Goal: Check status: Check status

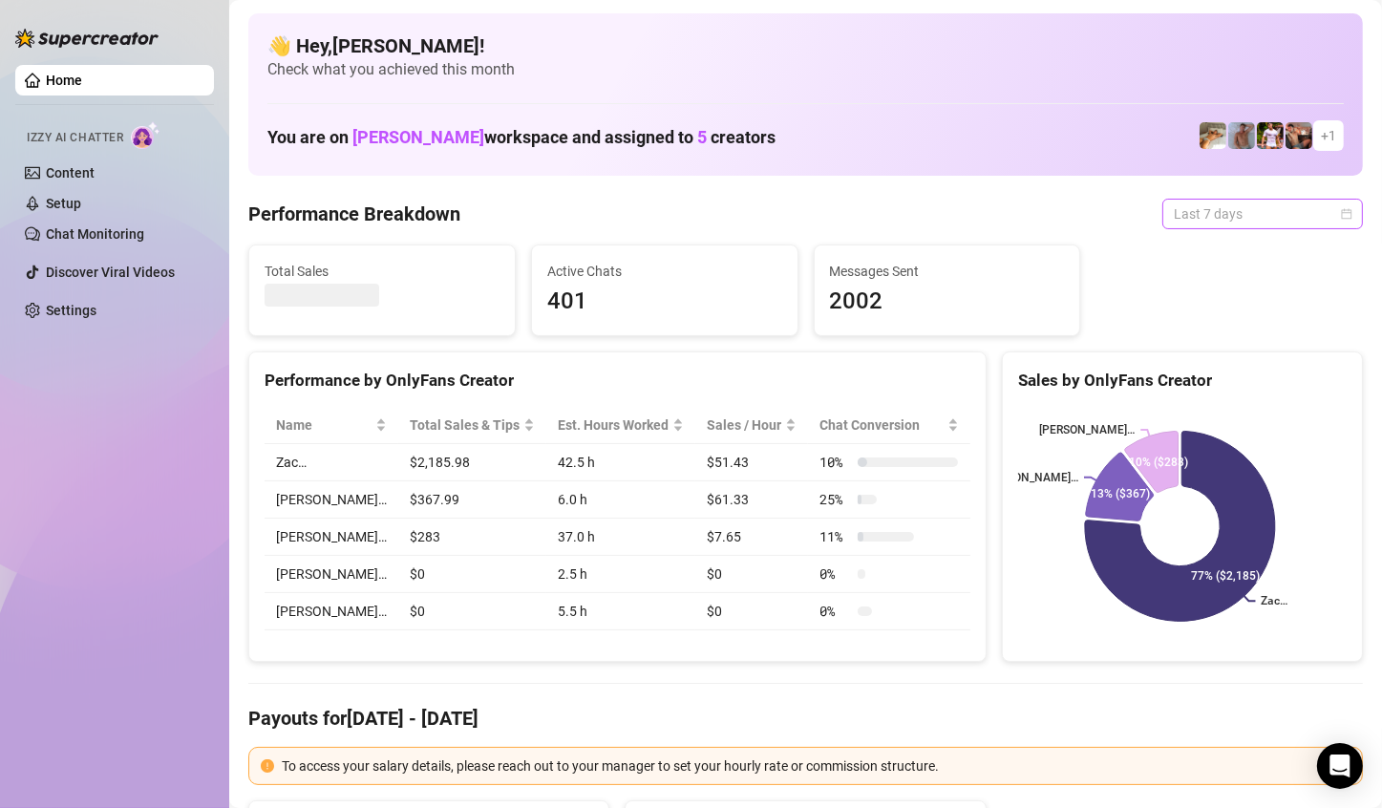
click at [1286, 218] on span "Last 7 days" at bounding box center [1263, 214] width 178 height 29
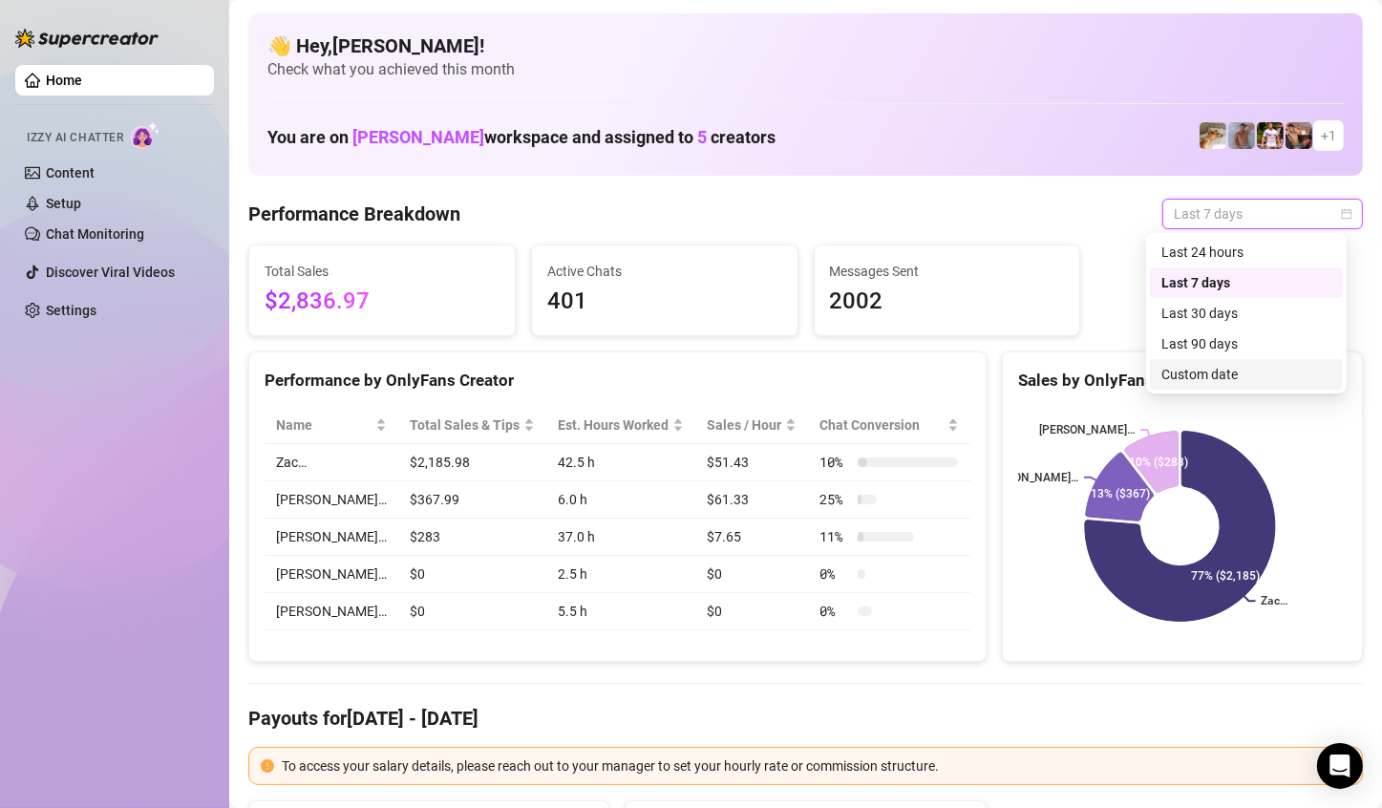
click at [1242, 367] on div "Custom date" at bounding box center [1246, 374] width 170 height 21
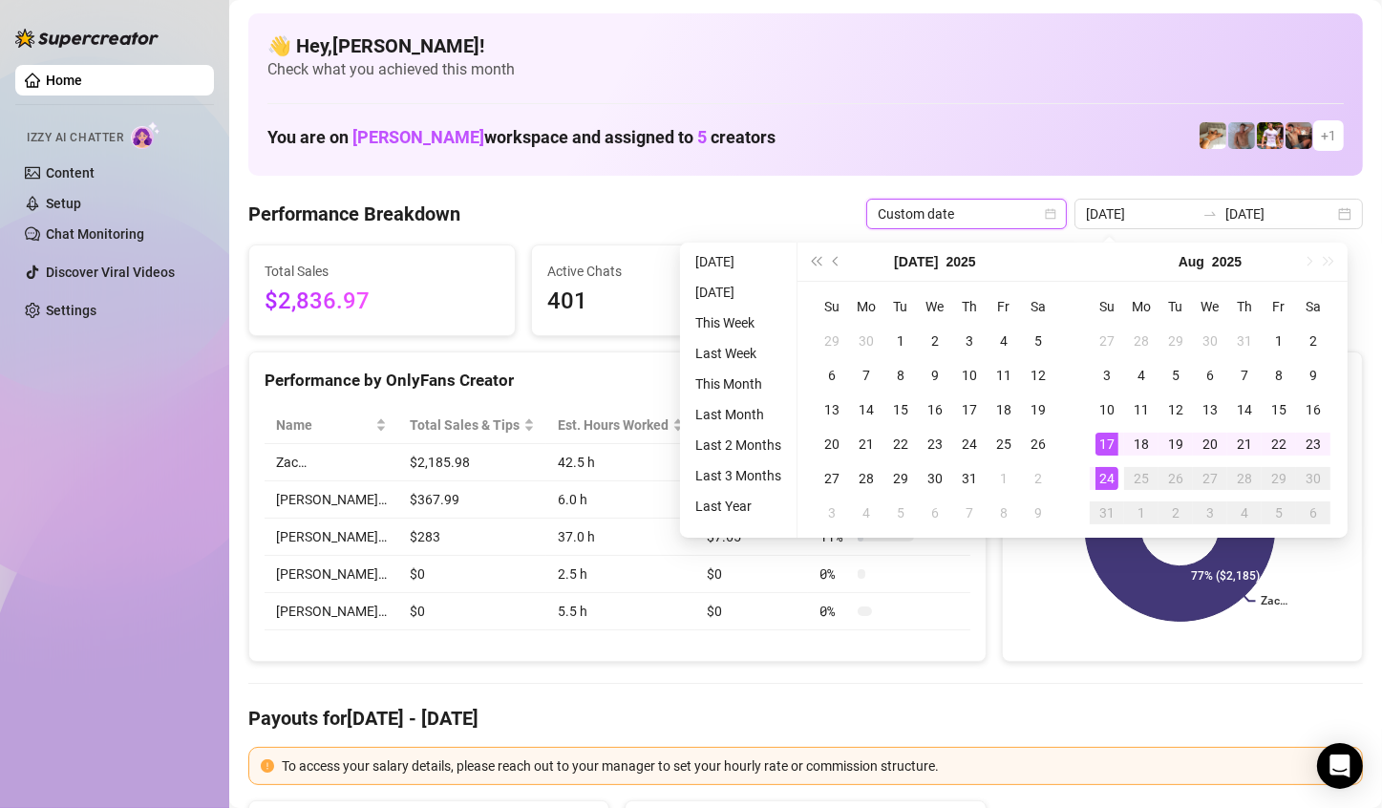
type input "[DATE]"
click at [1111, 478] on div "24" at bounding box center [1106, 478] width 23 height 23
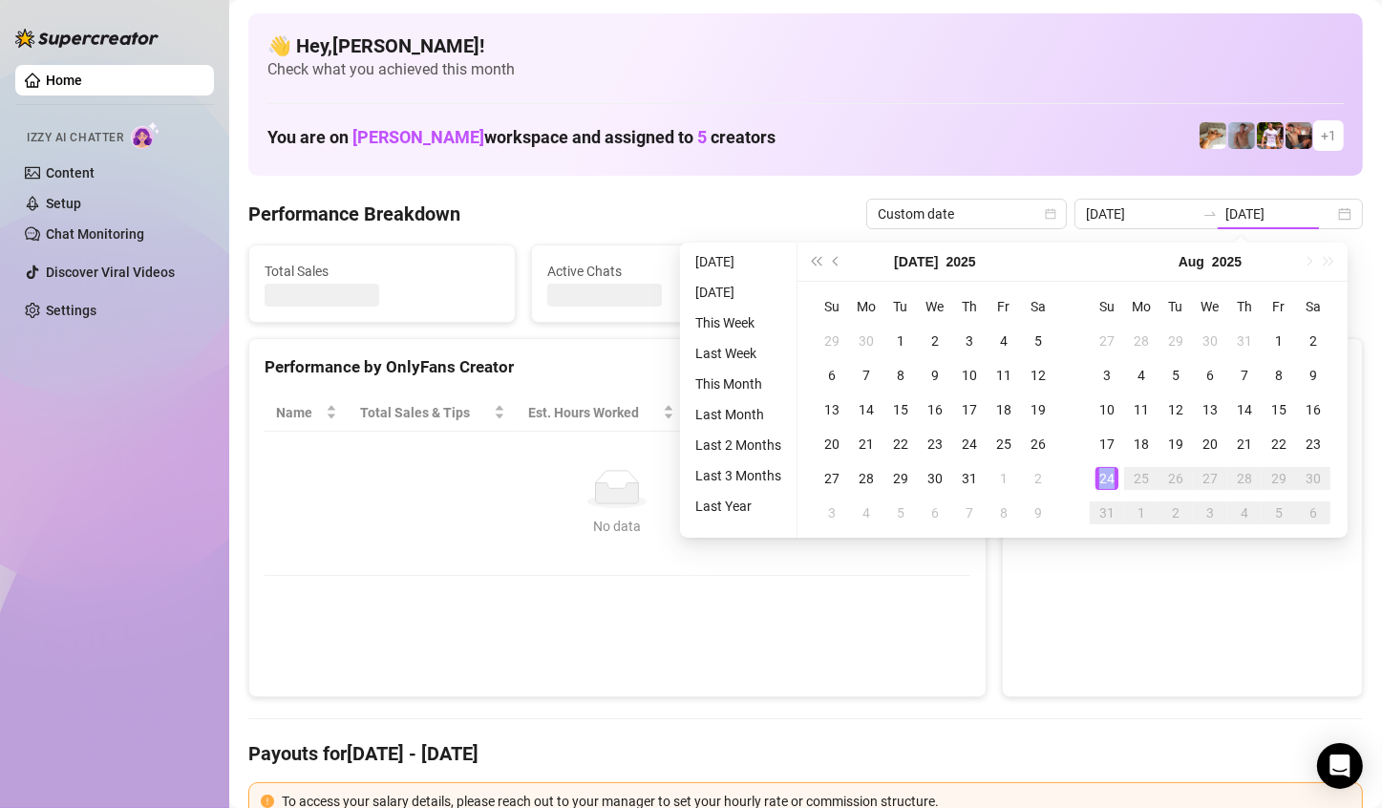
type input "[DATE]"
